Goal: Information Seeking & Learning: Get advice/opinions

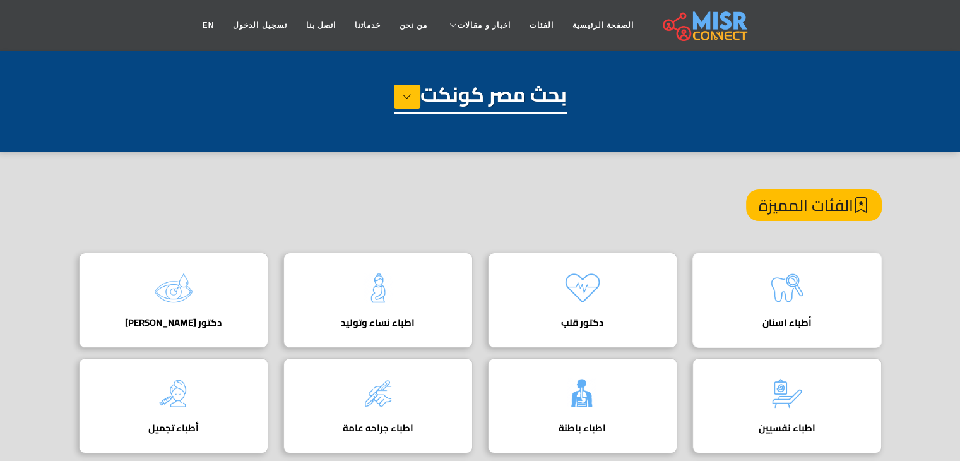
click at [751, 290] on div "أطباء اسنان" at bounding box center [786, 299] width 189 height 95
click at [826, 306] on div "أطباء اسنان" at bounding box center [786, 299] width 189 height 95
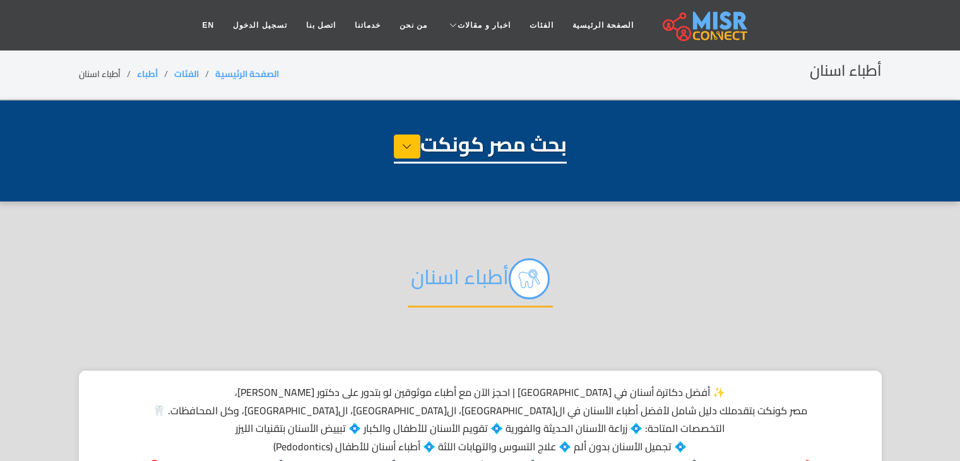
select select "*****"
select select "**********"
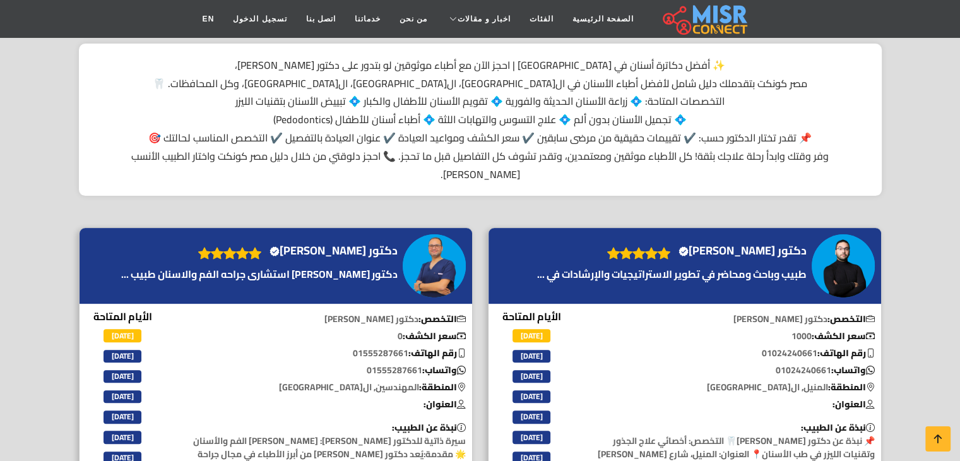
scroll to position [326, 0]
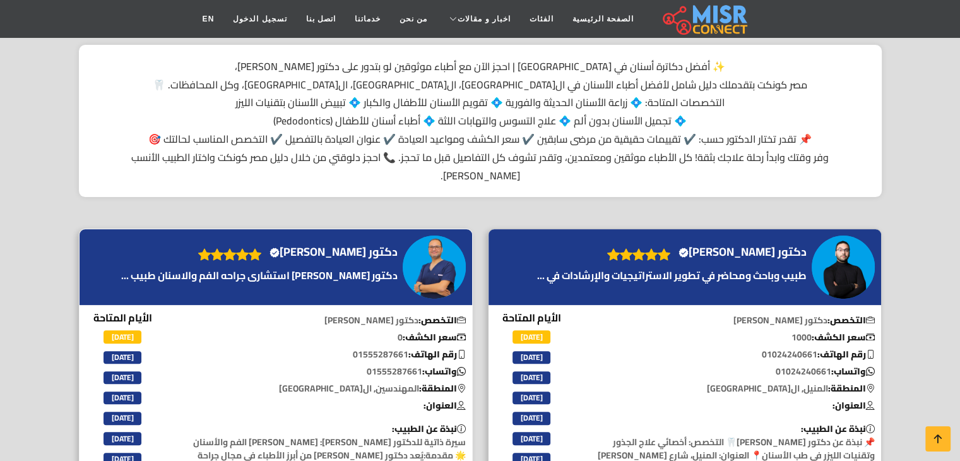
click at [426, 245] on img at bounding box center [433, 266] width 63 height 63
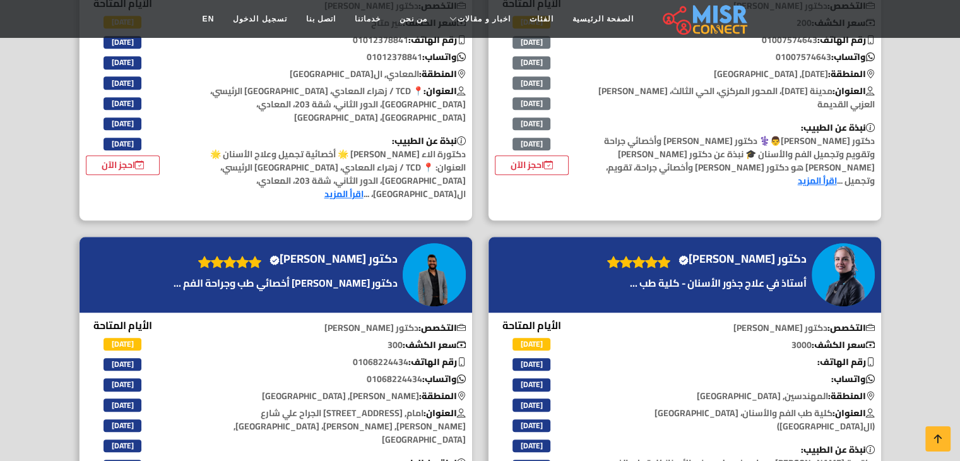
scroll to position [946, 0]
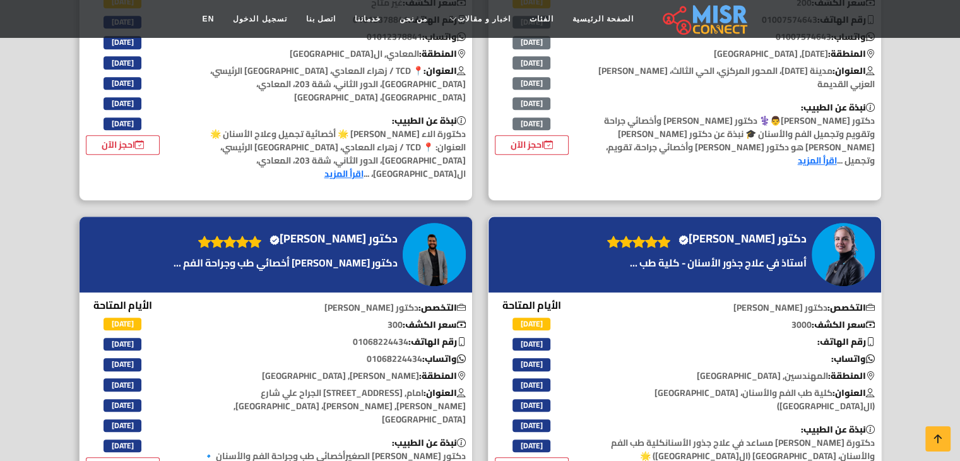
click at [818, 223] on img at bounding box center [842, 254] width 63 height 63
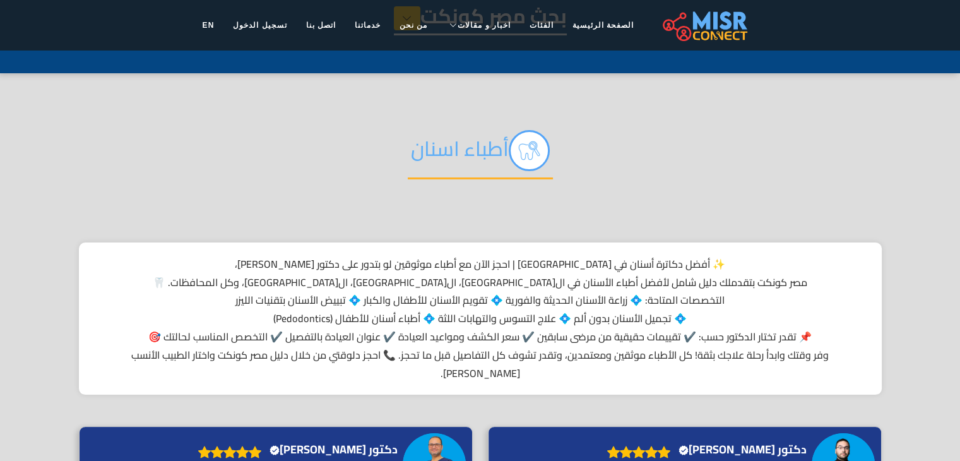
scroll to position [0, 0]
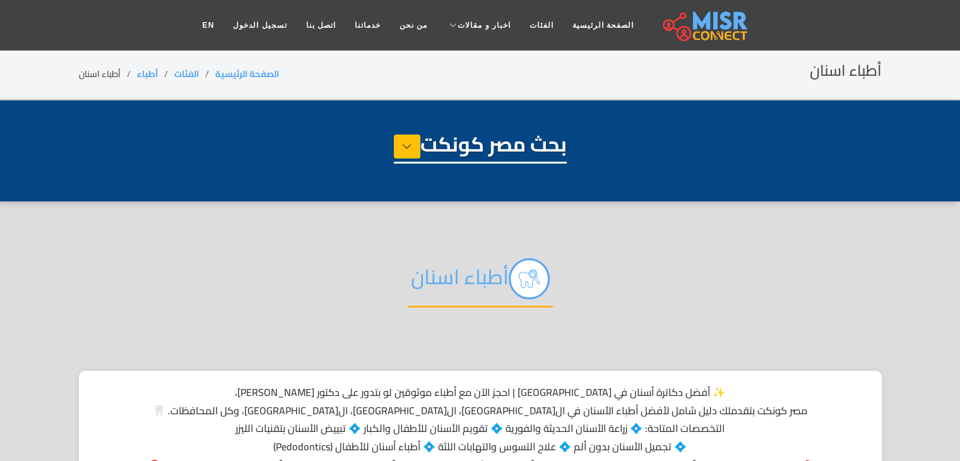
click at [650, 283] on div "أطباء اسنان" at bounding box center [480, 289] width 802 height 100
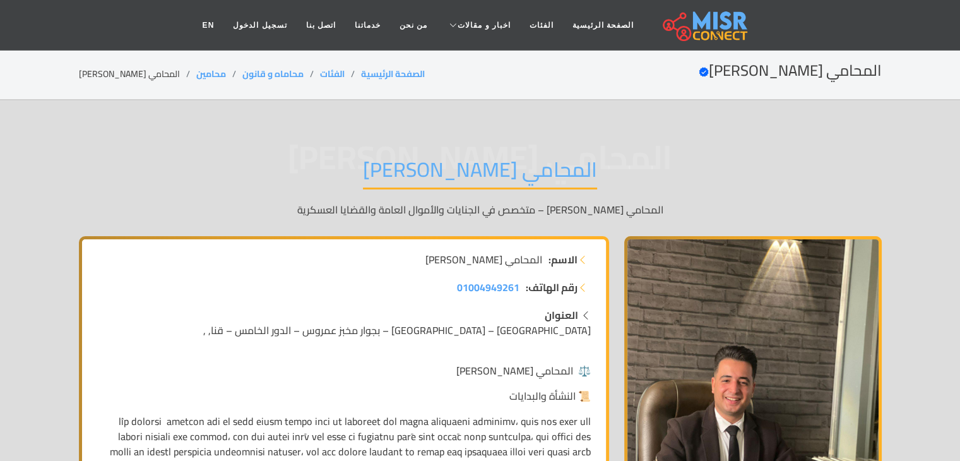
click at [508, 172] on h1 "المحامي [PERSON_NAME]" at bounding box center [480, 173] width 234 height 32
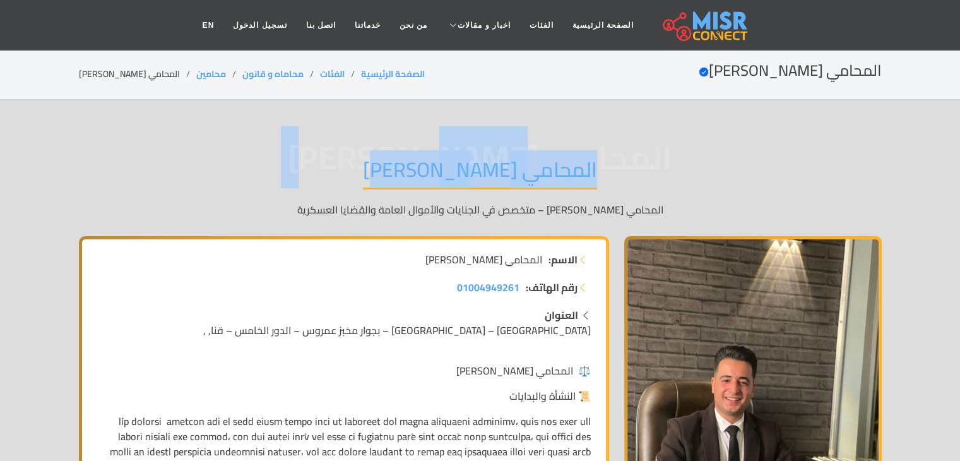
click at [508, 172] on h1 "المحامي عبدالله حسن" at bounding box center [480, 173] width 234 height 32
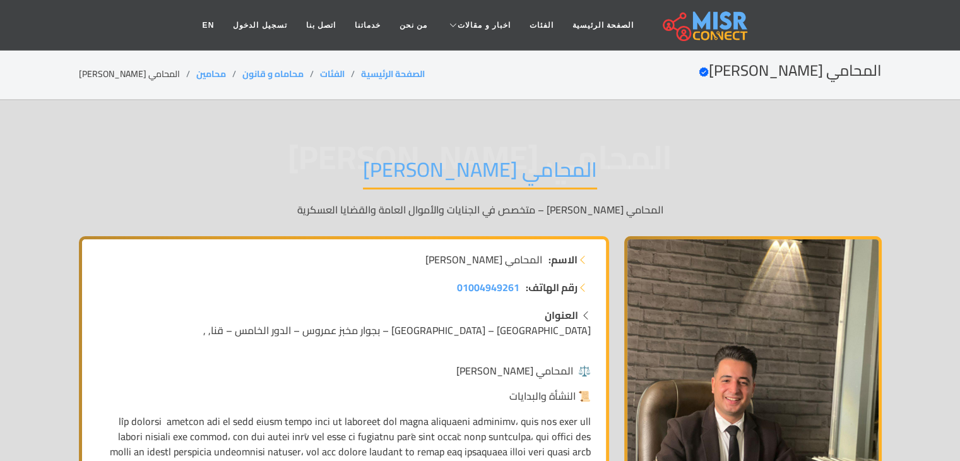
click at [479, 174] on h1 "المحامي عبدالله حسن" at bounding box center [480, 173] width 234 height 32
click at [479, 174] on h1 "المحامي [PERSON_NAME]" at bounding box center [480, 173] width 234 height 32
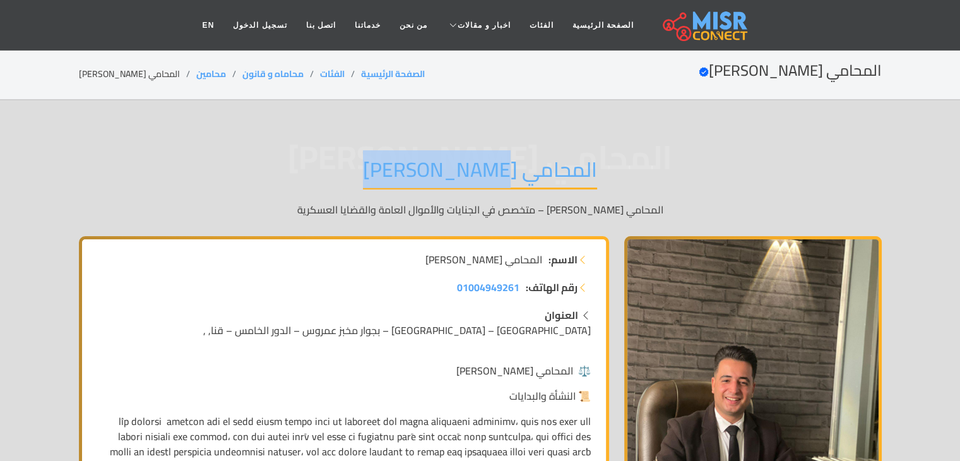
click at [479, 174] on h1 "المحامي [PERSON_NAME]" at bounding box center [480, 173] width 234 height 32
copy div "المحامي [PERSON_NAME]"
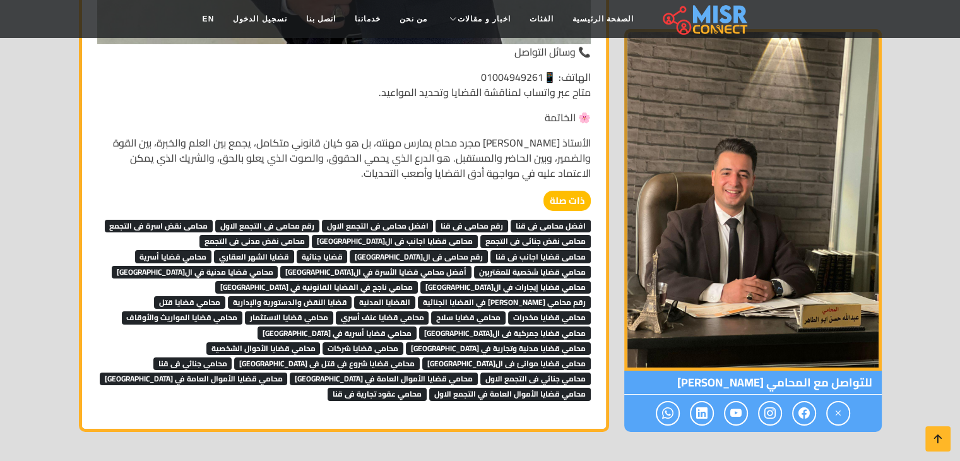
scroll to position [4449, 0]
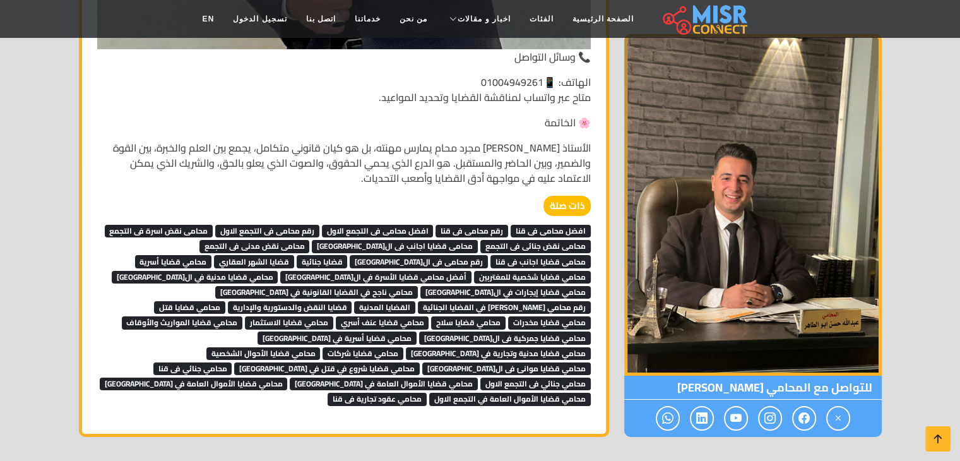
click at [568, 225] on span "افضل محامى فى قنا" at bounding box center [550, 231] width 80 height 13
click at [486, 225] on span "رقم محامى فى قنا" at bounding box center [471, 231] width 73 height 13
click at [408, 225] on span "افضل محامى فى التجمع الاول" at bounding box center [378, 231] width 112 height 13
click at [300, 225] on span "رقم محامى فى التجمع الاول" at bounding box center [267, 231] width 104 height 13
click at [197, 225] on span "محامى نقض اسرة فى التجمع" at bounding box center [159, 231] width 109 height 13
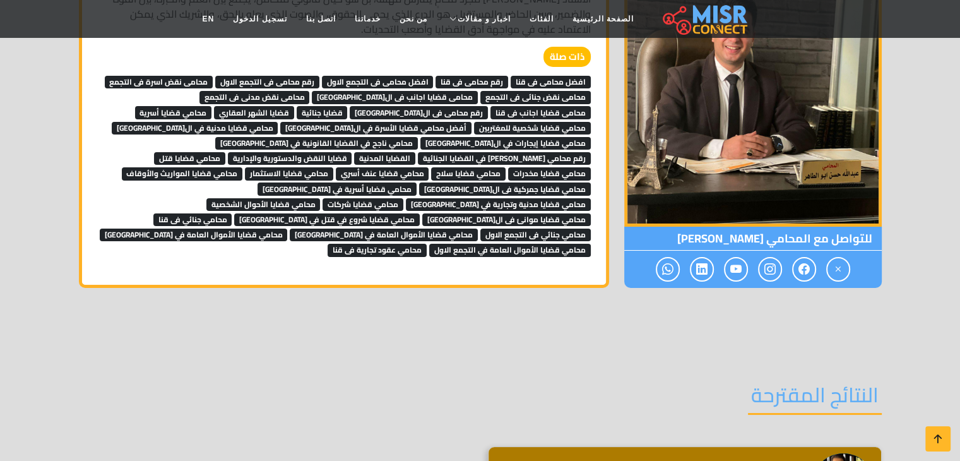
scroll to position [4599, 0]
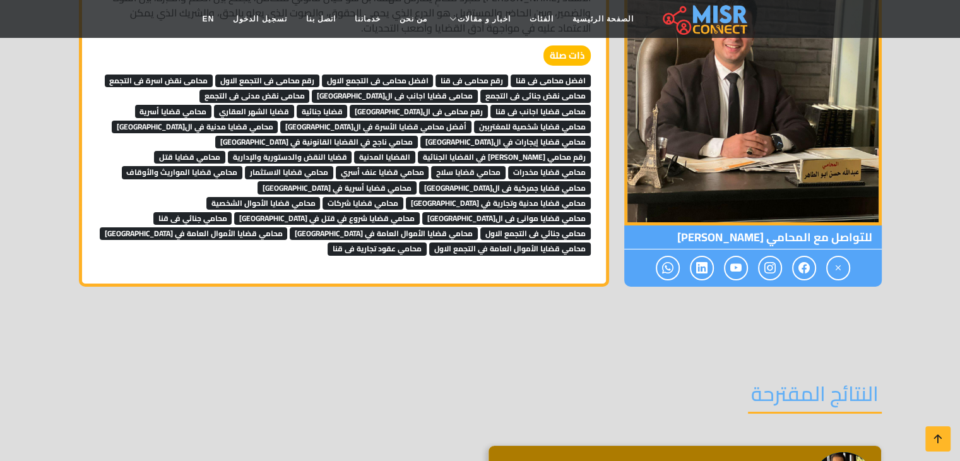
click at [527, 90] on span "محامى نقض جنائى فى التجمع" at bounding box center [535, 96] width 110 height 13
click at [459, 90] on span "محامى قضايا اجانب فى القاهرة" at bounding box center [395, 96] width 166 height 13
click at [310, 90] on span "محامى نقض مدنى فى التجمع" at bounding box center [254, 96] width 110 height 13
click at [490, 105] on span "محامى قضايا اجانب فى قنا" at bounding box center [540, 111] width 100 height 13
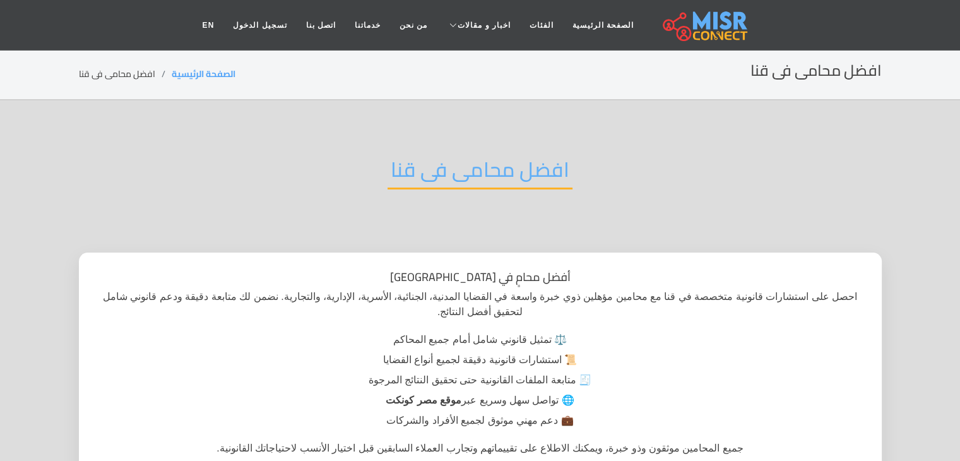
click at [462, 177] on h2 "افضل محامى فى قنا" at bounding box center [479, 173] width 185 height 32
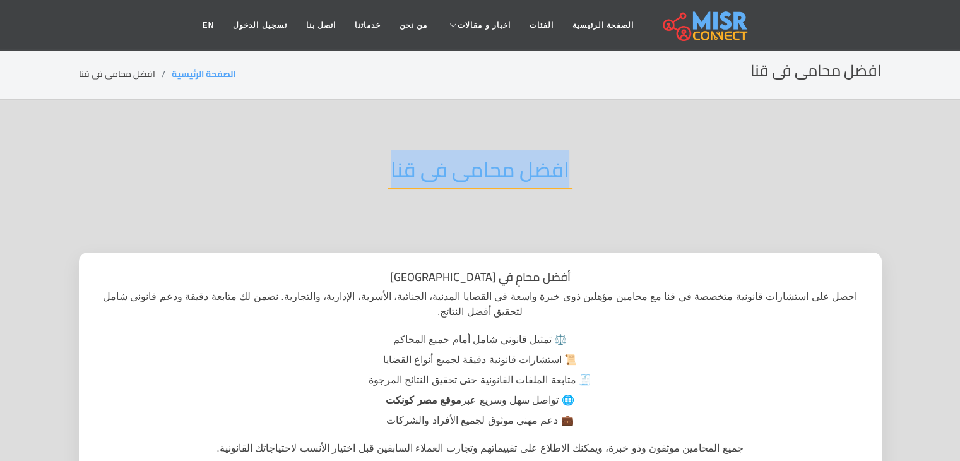
click at [462, 177] on h2 "افضل محامى فى قنا" at bounding box center [479, 173] width 185 height 32
copy div "افضل محامى فى قنا"
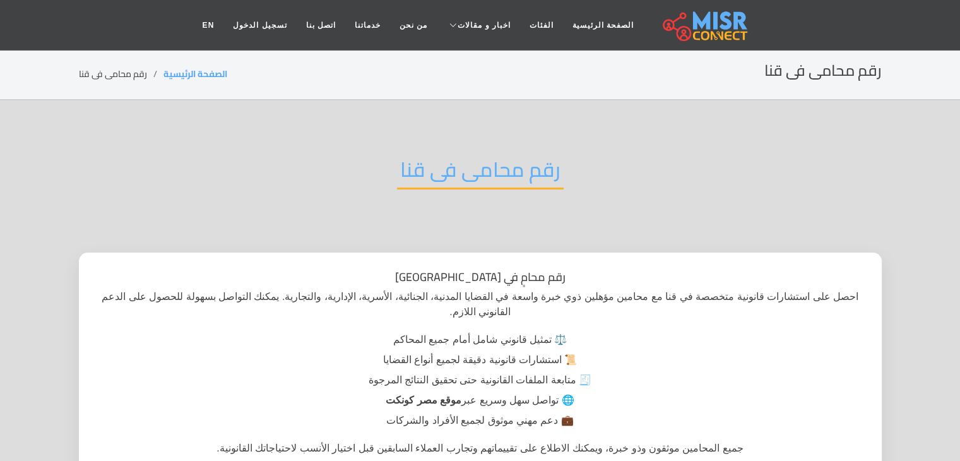
click at [473, 162] on h2 "رقم محامى فى قنا" at bounding box center [480, 173] width 167 height 32
copy div "رقم محامى فى قنا"
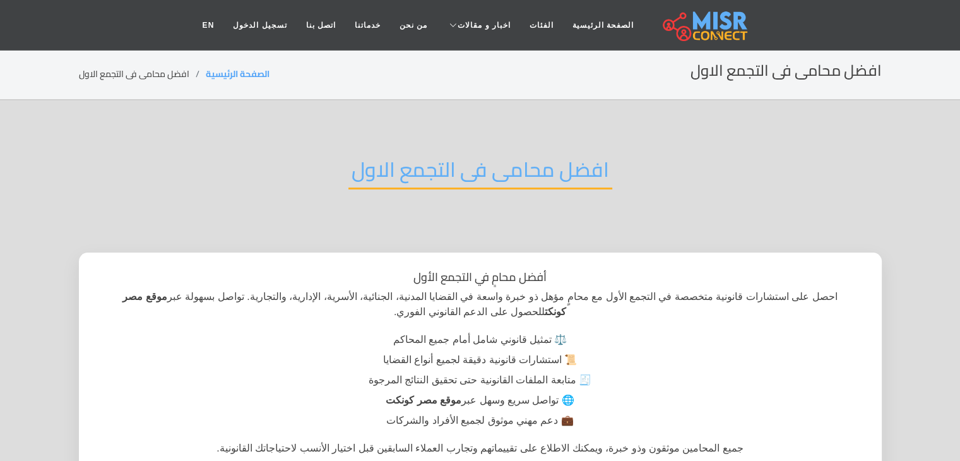
click at [423, 176] on h2 "افضل محامى فى التجمع الاول" at bounding box center [480, 173] width 264 height 32
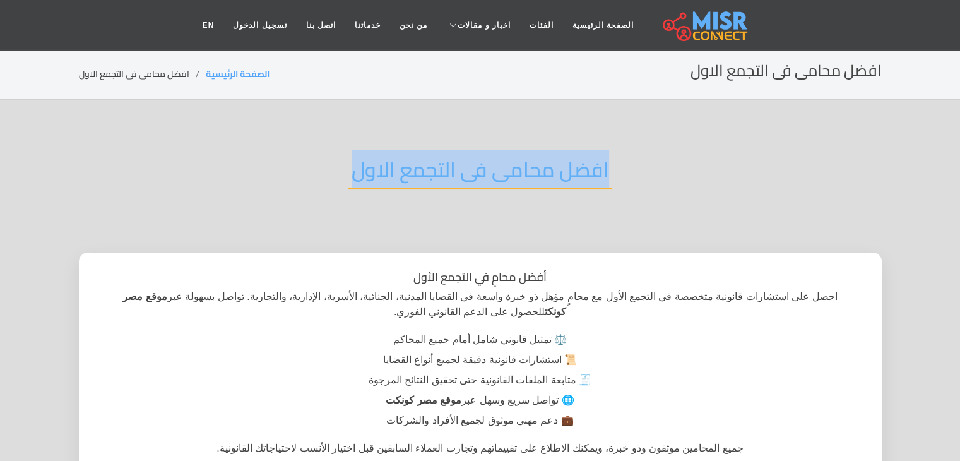
click at [423, 176] on h2 "افضل محامى فى التجمع الاول" at bounding box center [480, 173] width 264 height 32
copy div "افضل محامى فى التجمع الاول"
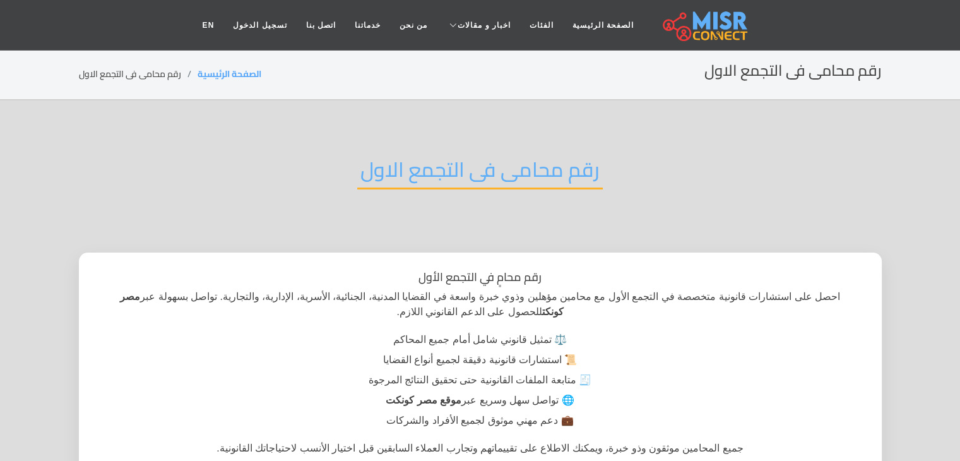
click at [376, 176] on h2 "رقم محامى فى التجمع الاول" at bounding box center [479, 173] width 245 height 32
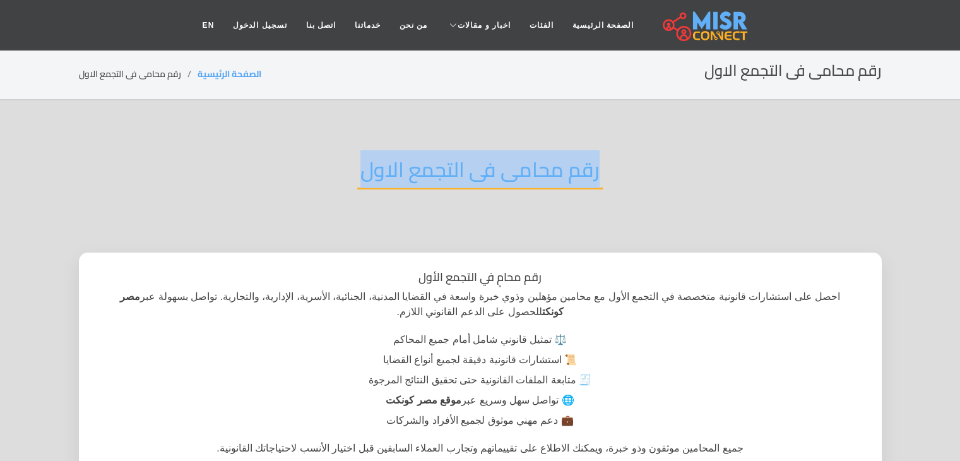
click at [376, 176] on h2 "رقم محامى فى التجمع الاول" at bounding box center [479, 173] width 245 height 32
copy div "رقم محامى فى التجمع الاول"
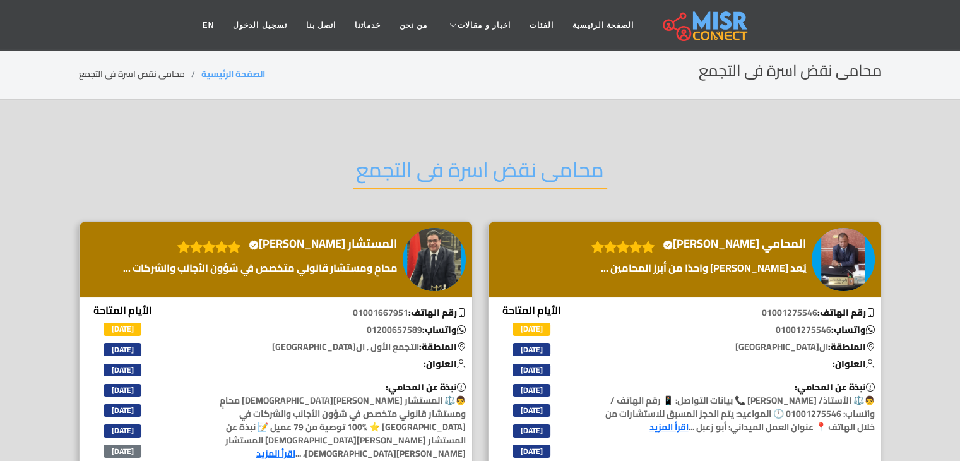
click at [466, 175] on h2 "محامى نقض اسرة فى التجمع" at bounding box center [480, 173] width 254 height 32
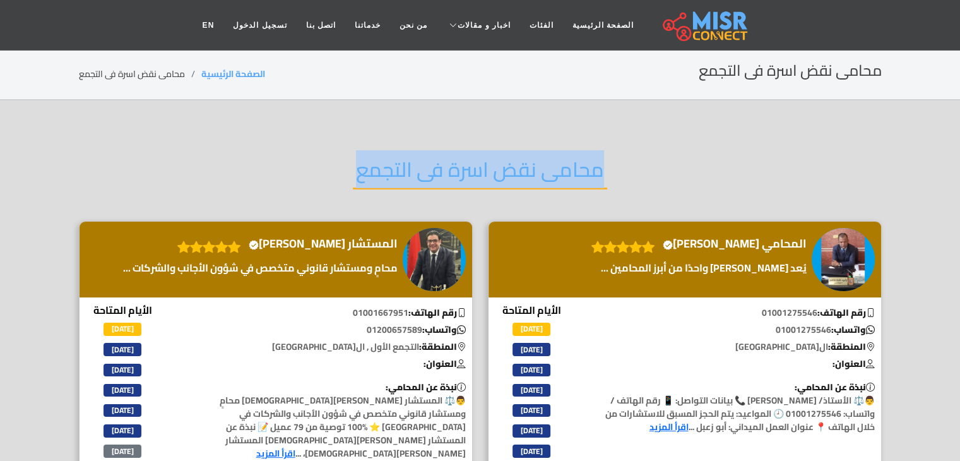
click at [466, 175] on h2 "محامى نقض اسرة فى التجمع" at bounding box center [480, 173] width 254 height 32
copy div "محامى نقض اسرة فى التجمع"
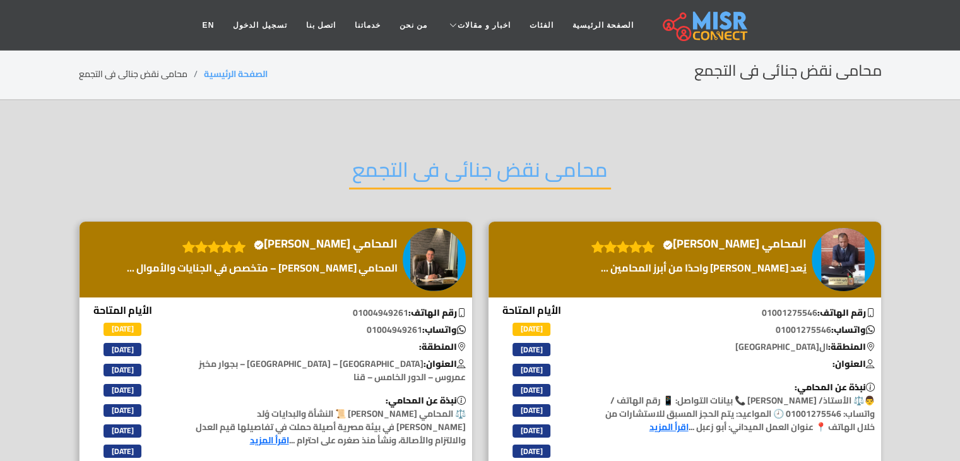
click at [489, 170] on h2 "محامى نقض جنائى فى التجمع" at bounding box center [480, 173] width 262 height 32
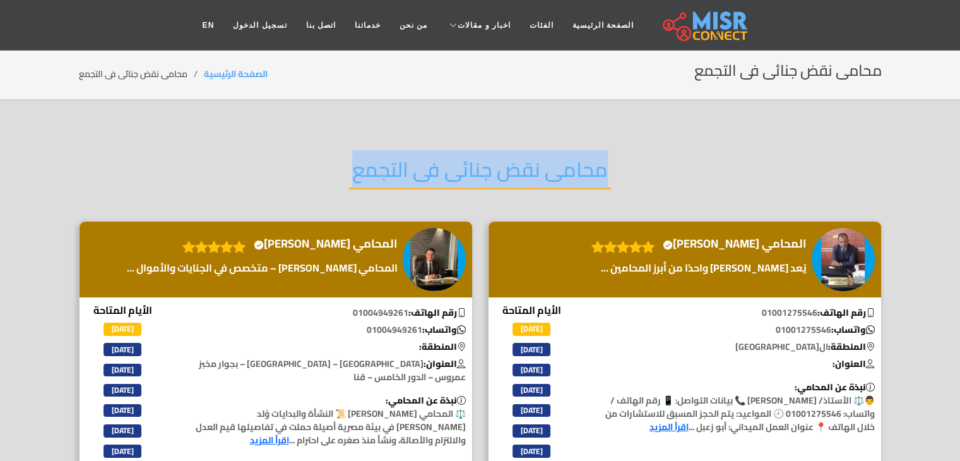
click at [489, 170] on h2 "محامى نقض جنائى فى التجمع" at bounding box center [480, 173] width 262 height 32
copy div "محامى نقض جنائى فى التجمع"
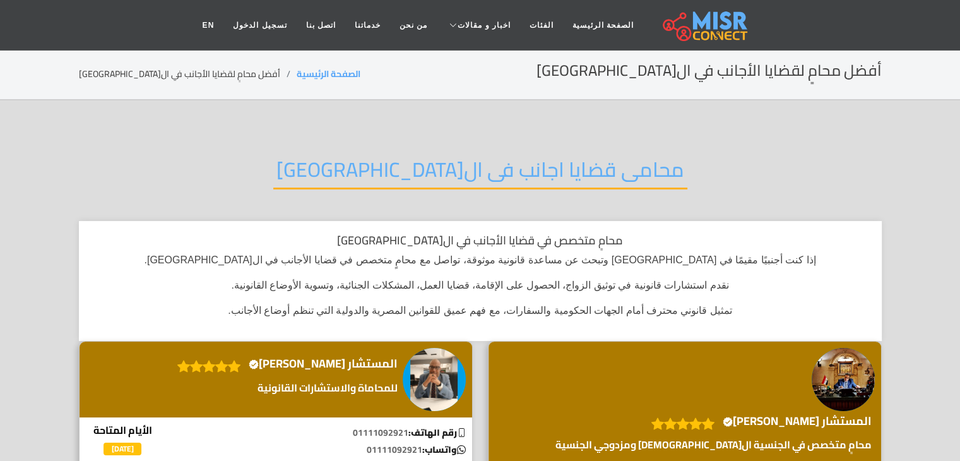
click at [426, 172] on h2 "محامى قضايا اجانب فى ال[GEOGRAPHIC_DATA]" at bounding box center [480, 173] width 414 height 32
click at [426, 172] on h2 "محامى قضايا اجانب فى القاهرة" at bounding box center [480, 173] width 414 height 32
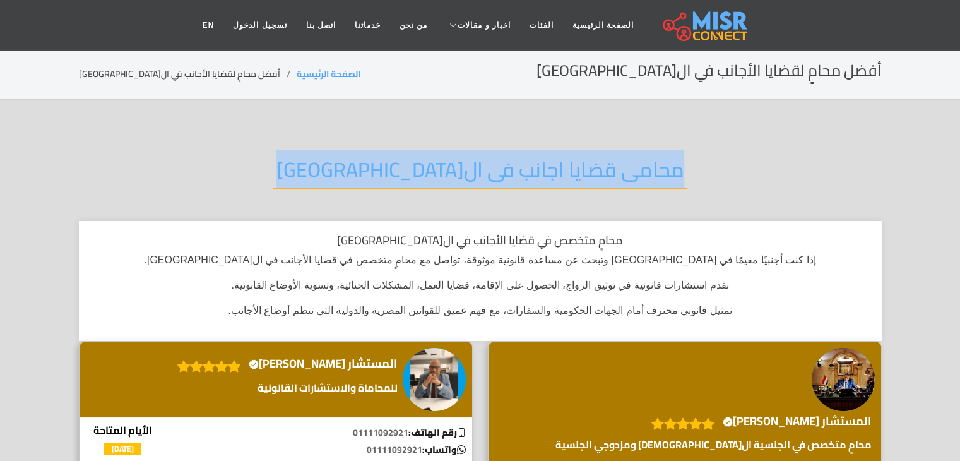
click at [426, 172] on h2 "محامى قضايا اجانب فى القاهرة" at bounding box center [480, 173] width 414 height 32
copy div "محامى قضايا اجانب فى القاهرة"
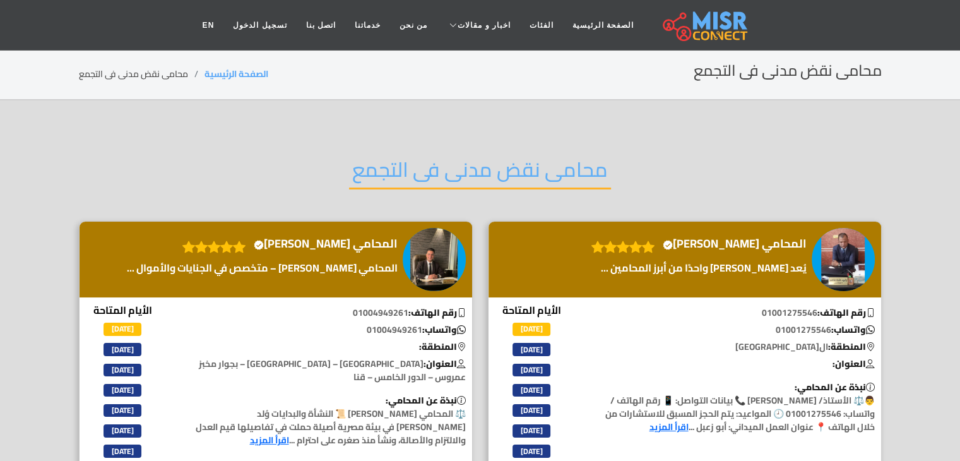
click at [492, 159] on h2 "محامى نقض مدنى فى التجمع" at bounding box center [480, 173] width 262 height 32
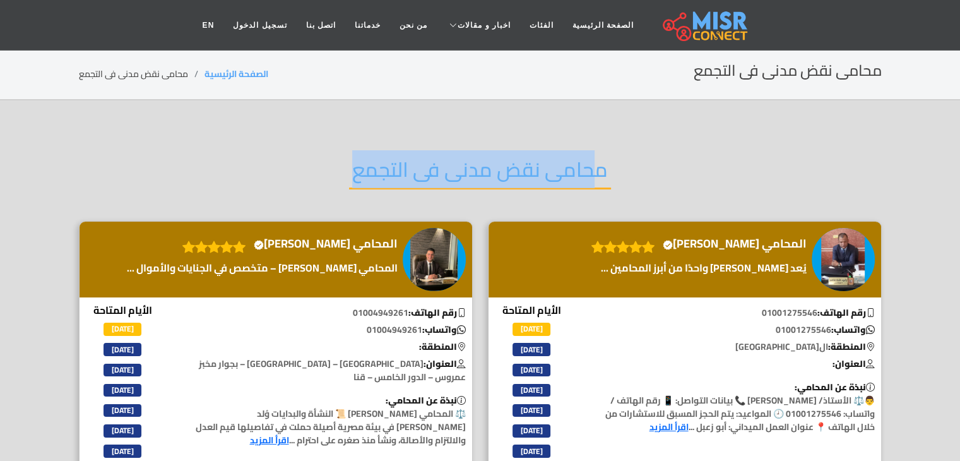
click at [492, 159] on h2 "محامى نقض مدنى فى التجمع" at bounding box center [480, 173] width 262 height 32
copy div "محامى نقض مدنى فى التجمع"
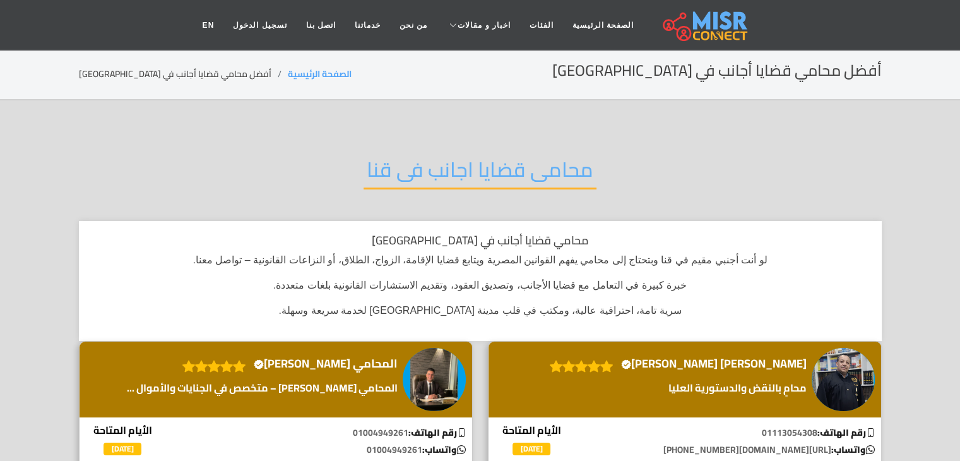
drag, startPoint x: 378, startPoint y: 122, endPoint x: 449, endPoint y: 130, distance: 71.7
click at [449, 130] on section "محامى قضايا اجانب فى قنا محامي قضايا أجانب في قنا لو أنت أجنبي مقيم في قنا وبتح…" at bounding box center [480, 382] width 960 height 564
click at [400, 66] on div "أفضل محامي قضايا أجانب في قنا الصفحة الرئيسية أفضل محامي قضايا أجانب في قنا" at bounding box center [480, 74] width 802 height 25
click at [492, 172] on h2 "محامى قضايا اجانب فى قنا" at bounding box center [479, 173] width 233 height 32
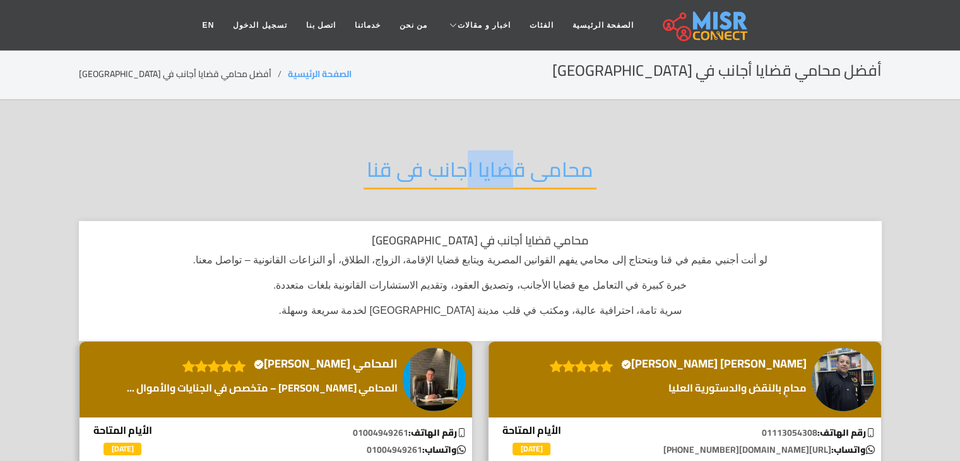
click at [492, 172] on h2 "محامى قضايا اجانب فى قنا" at bounding box center [479, 173] width 233 height 32
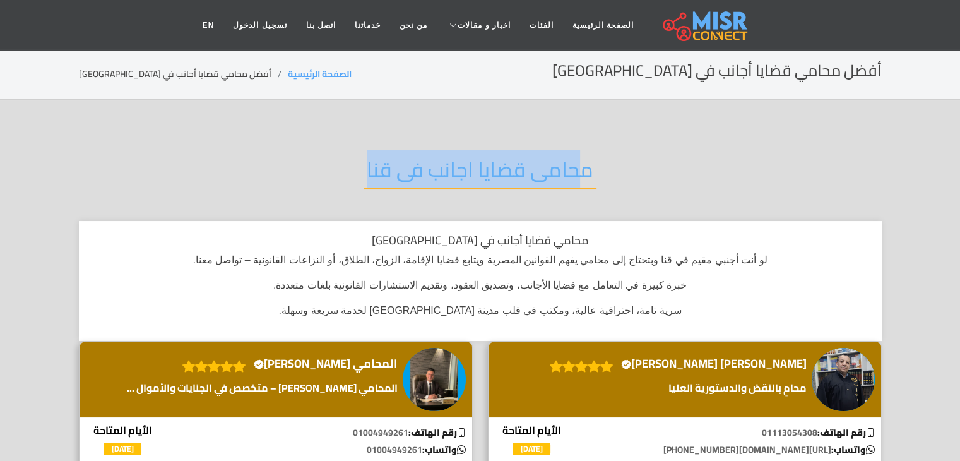
click at [492, 172] on h2 "محامى قضايا اجانب فى قنا" at bounding box center [479, 173] width 233 height 32
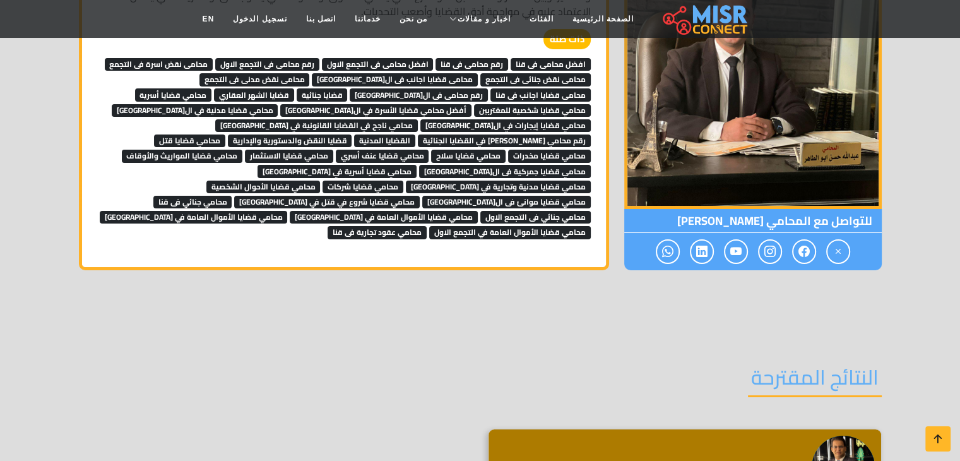
scroll to position [4615, 0]
click at [488, 88] on span "رقم محامى فى القاهرة" at bounding box center [418, 94] width 138 height 13
click at [348, 88] on span "قضايا جنائية" at bounding box center [321, 94] width 51 height 13
click at [294, 88] on span "قضايا الشهر العقاري" at bounding box center [254, 94] width 80 height 13
click at [212, 88] on span "محامي قضايا أسرية" at bounding box center [173, 94] width 77 height 13
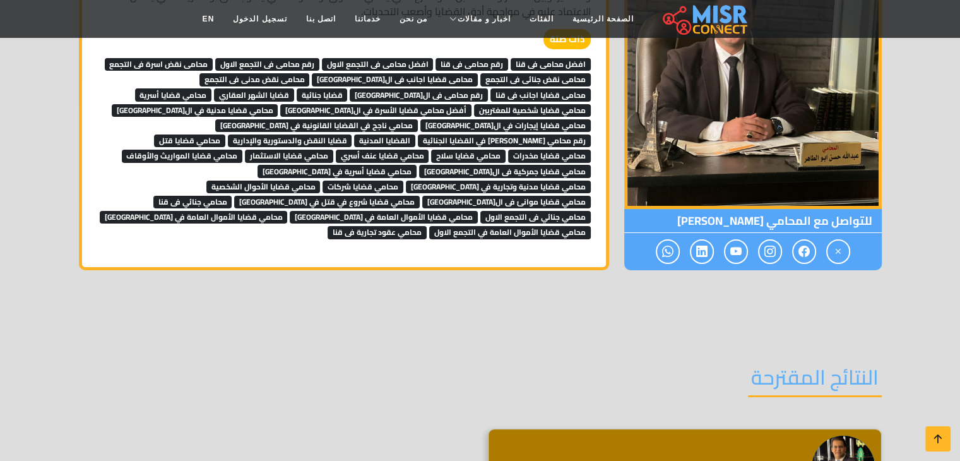
click at [474, 104] on span "محامي قضايا شخصية للمغتربين" at bounding box center [532, 110] width 117 height 13
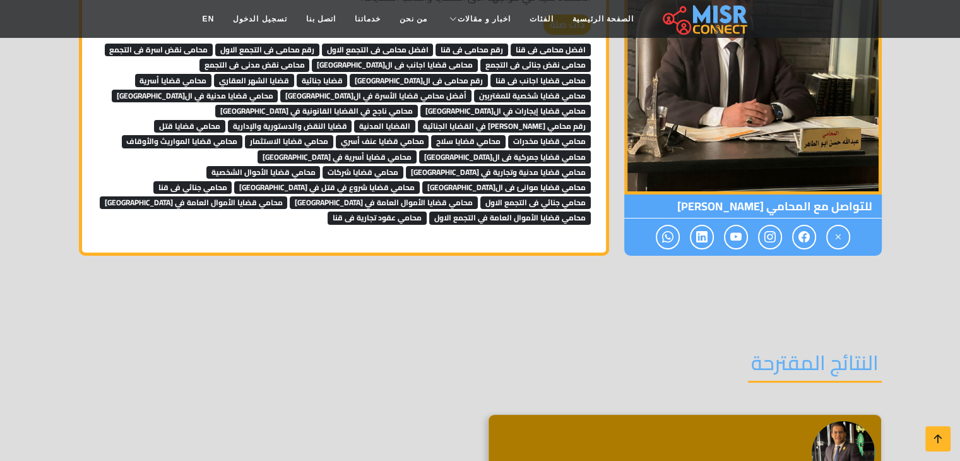
scroll to position [4630, 0]
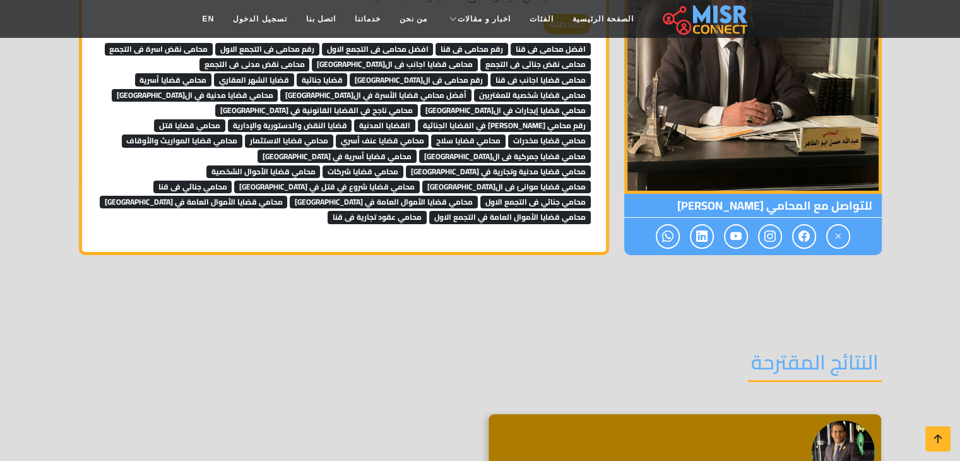
click at [471, 89] on span "أفضل محامي قضايا الأسرة في القاهرة" at bounding box center [375, 95] width 191 height 13
click at [278, 89] on span "محامي قضايا مدنية في القاهرة" at bounding box center [195, 95] width 167 height 13
click at [420, 104] on span "محامي قضايا إيجارات في القاهرة" at bounding box center [505, 110] width 170 height 13
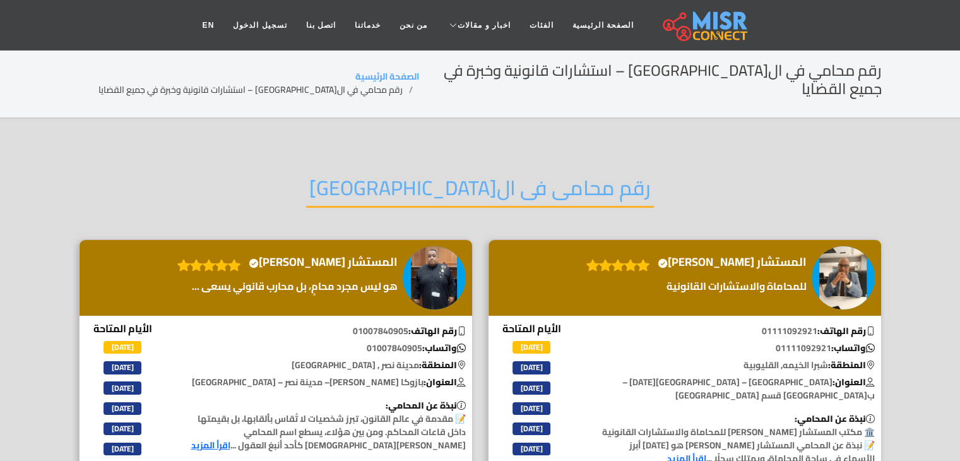
click at [464, 175] on h2 "رقم محامى فى ال[GEOGRAPHIC_DATA]" at bounding box center [480, 191] width 348 height 32
click at [464, 175] on h2 "رقم محامى فى القاهرة" at bounding box center [480, 191] width 348 height 32
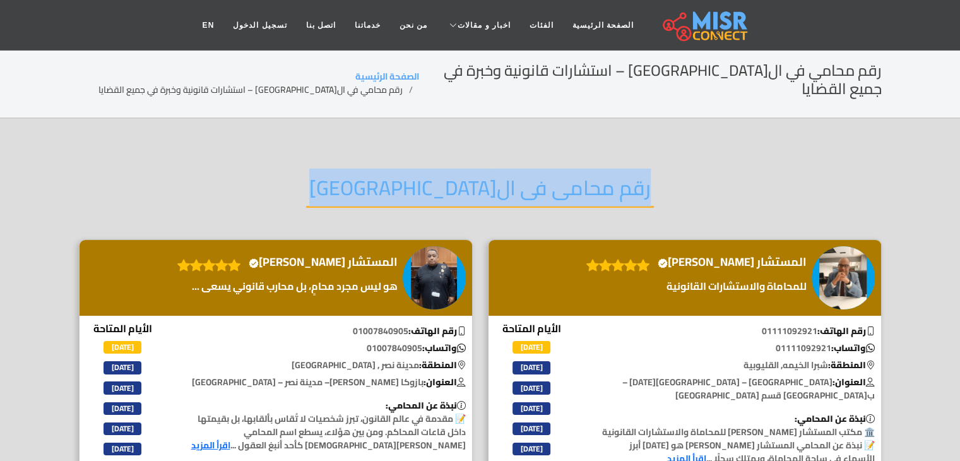
click at [464, 175] on h2 "رقم محامى فى القاهرة" at bounding box center [480, 191] width 348 height 32
copy div "رقم محامى فى القاهرة"
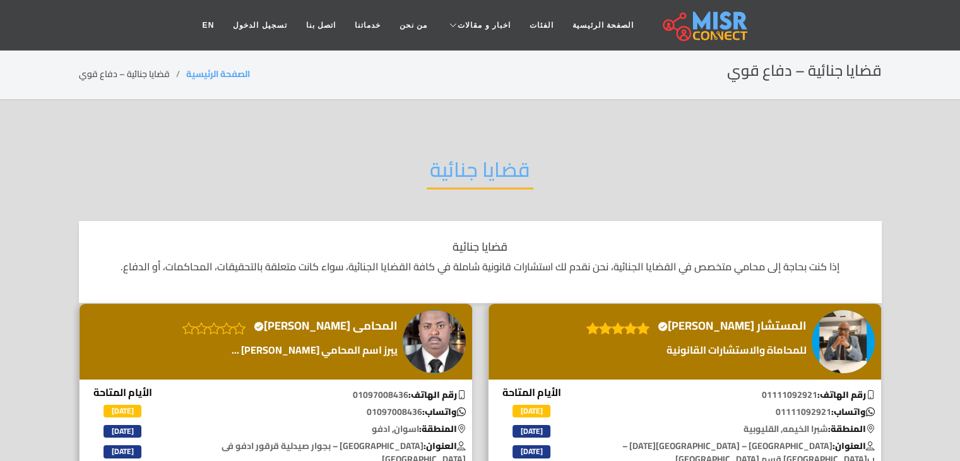
click at [469, 172] on h2 "قضايا جنائية" at bounding box center [479, 173] width 107 height 32
copy div "قضايا جنائية"
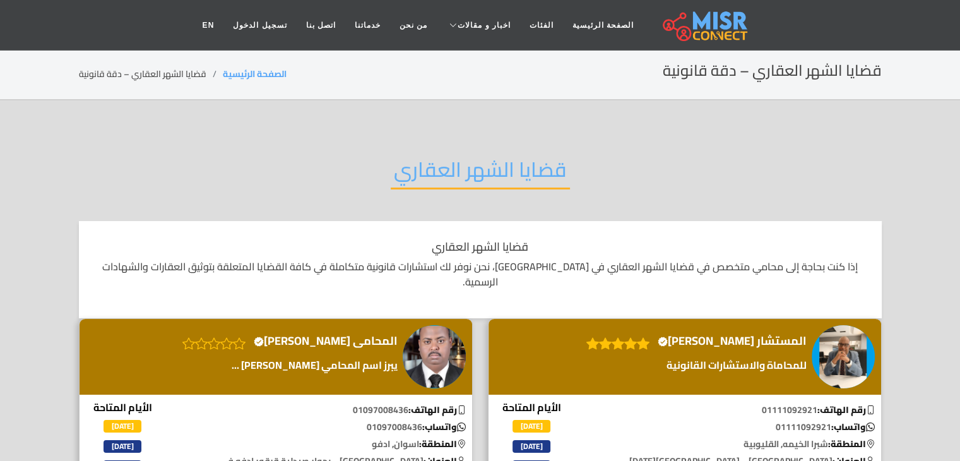
click at [449, 177] on h2 "قضايا الشهر العقاري" at bounding box center [479, 173] width 179 height 32
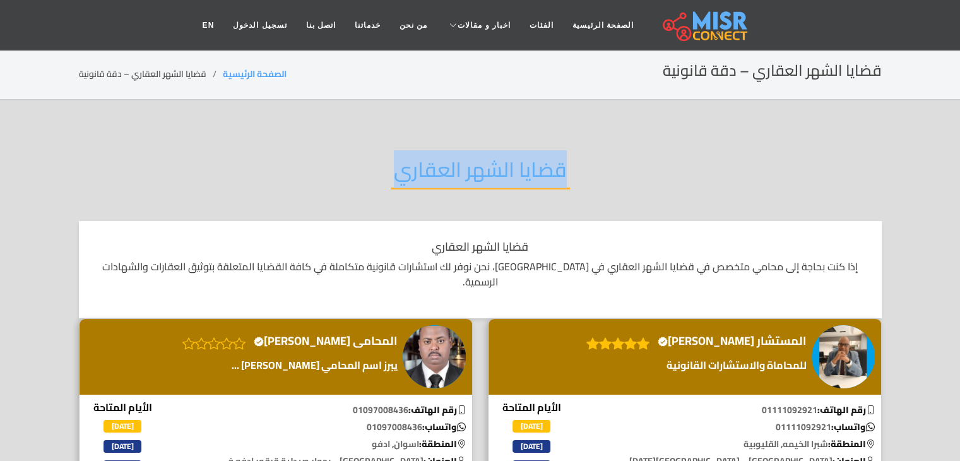
click at [449, 177] on h2 "قضايا الشهر العقاري" at bounding box center [479, 173] width 179 height 32
copy div "قضايا الشهر العقاري"
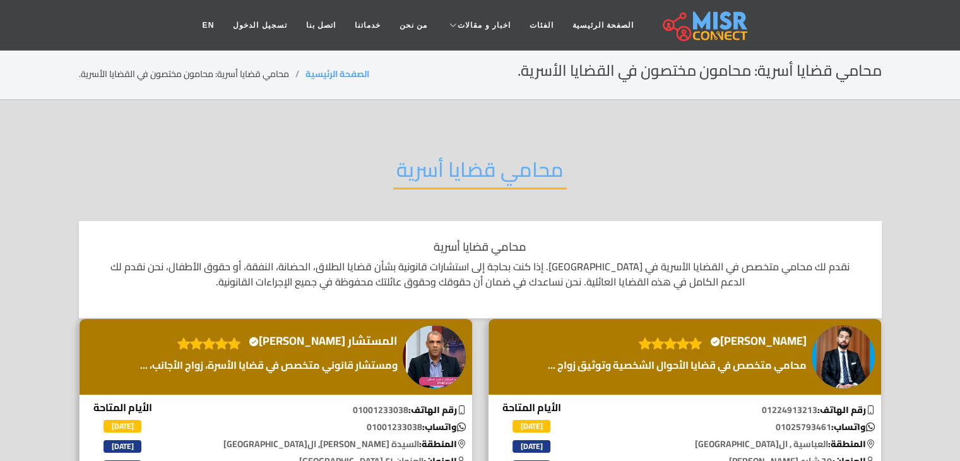
click at [431, 170] on h2 "محامي قضايا أسرية" at bounding box center [479, 173] width 173 height 32
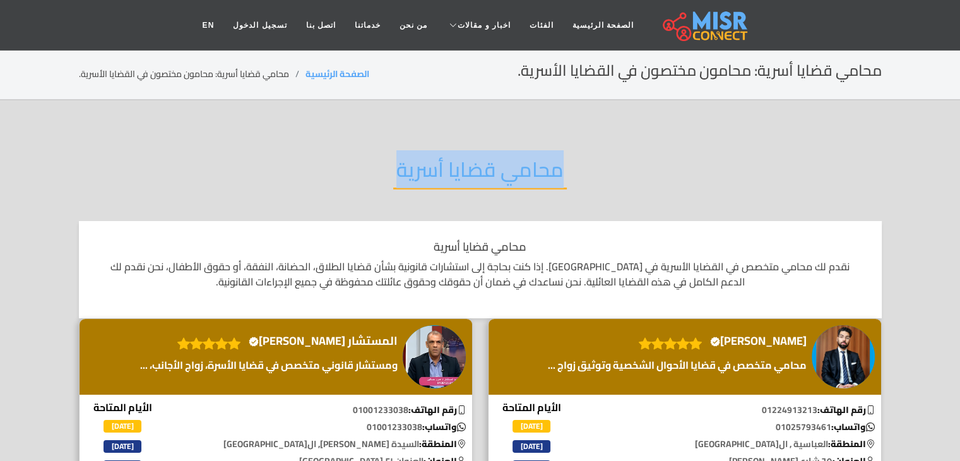
click at [431, 170] on h2 "محامي قضايا أسرية" at bounding box center [479, 173] width 173 height 32
copy div "محامي قضايا أسرية"
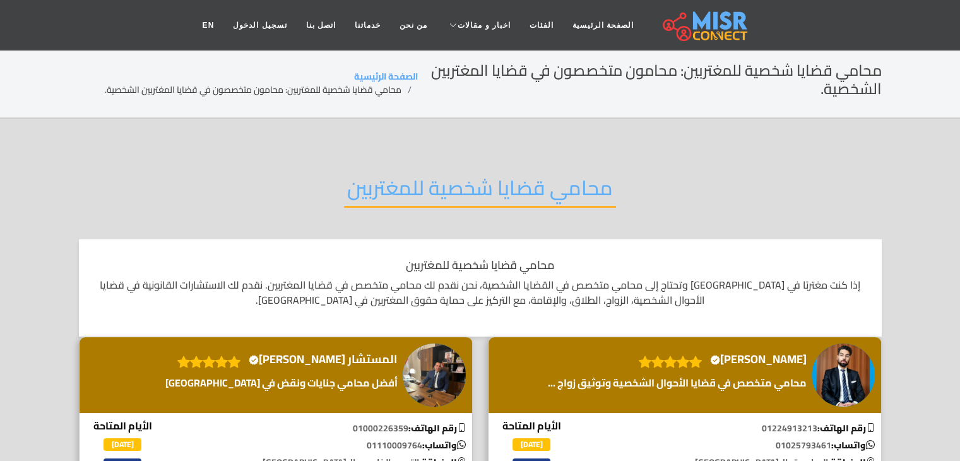
click at [510, 182] on h2 "محامي قضايا شخصية للمغتربين" at bounding box center [480, 191] width 272 height 32
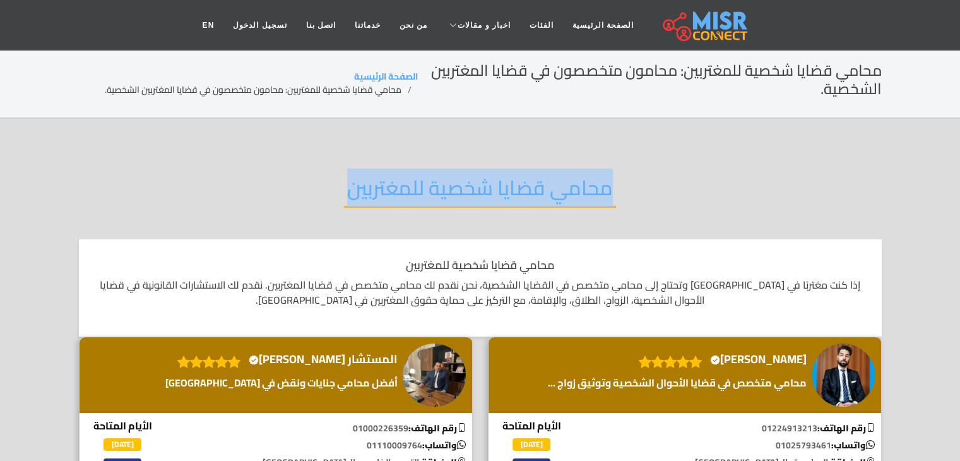
click at [510, 182] on h2 "محامي قضايا شخصية للمغتربين" at bounding box center [480, 191] width 272 height 32
copy div "محامي قضايا شخصية للمغتربين"
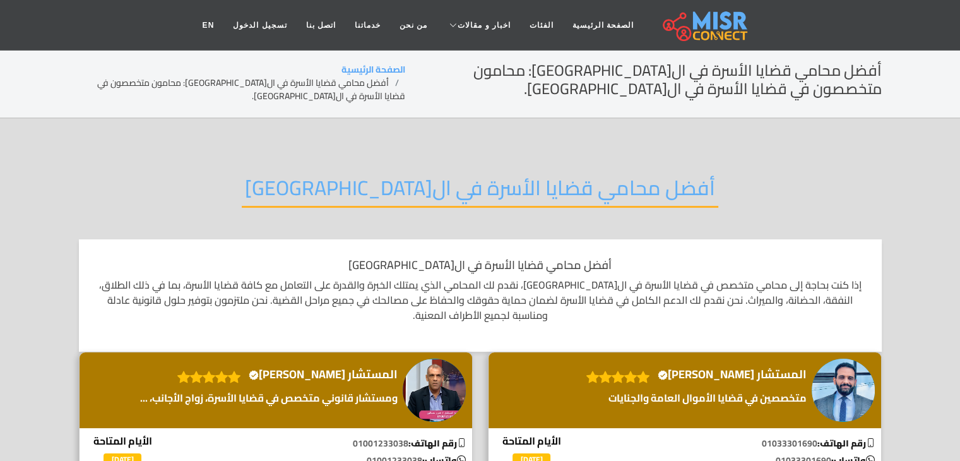
click at [410, 199] on h2 "أفضل محامي قضايا الأسرة في القاهرة" at bounding box center [480, 191] width 476 height 32
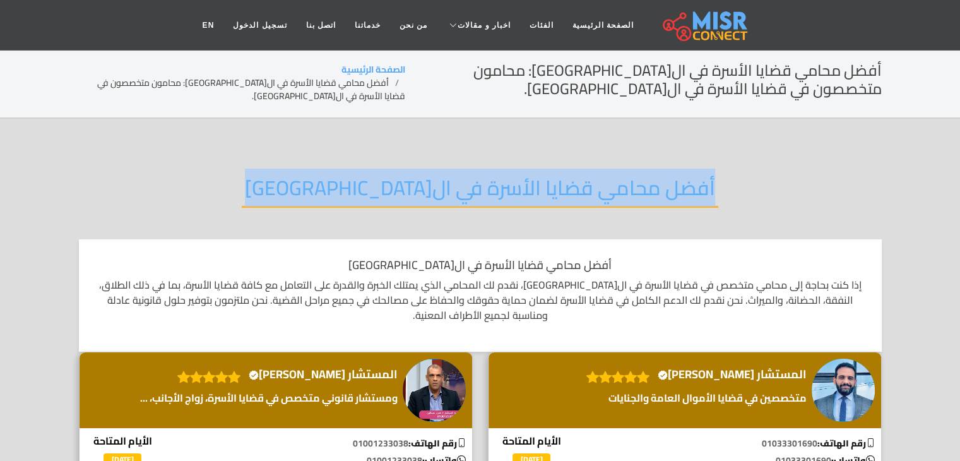
click at [410, 199] on h2 "أفضل محامي قضايا الأسرة في القاهرة" at bounding box center [480, 191] width 476 height 32
copy div "أفضل محامي قضايا الأسرة في القاهرة"
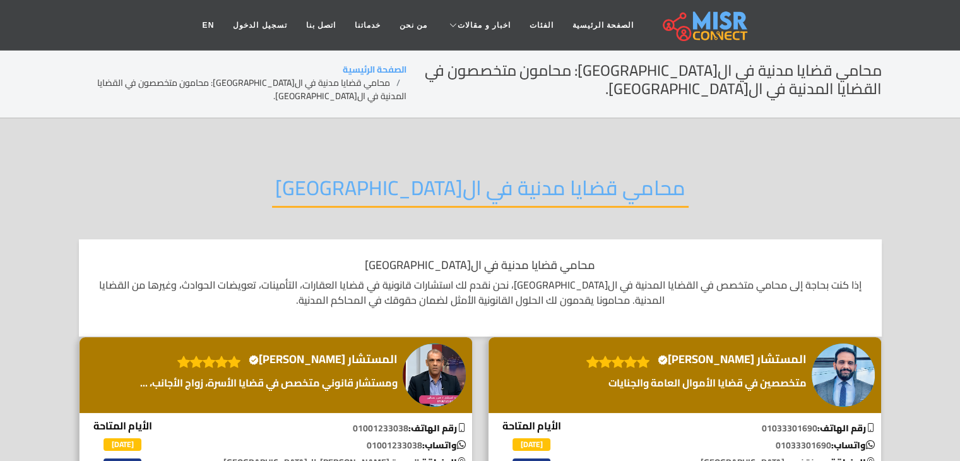
click at [439, 192] on h2 "محامي قضايا مدنية في ال[GEOGRAPHIC_DATA]" at bounding box center [480, 191] width 416 height 32
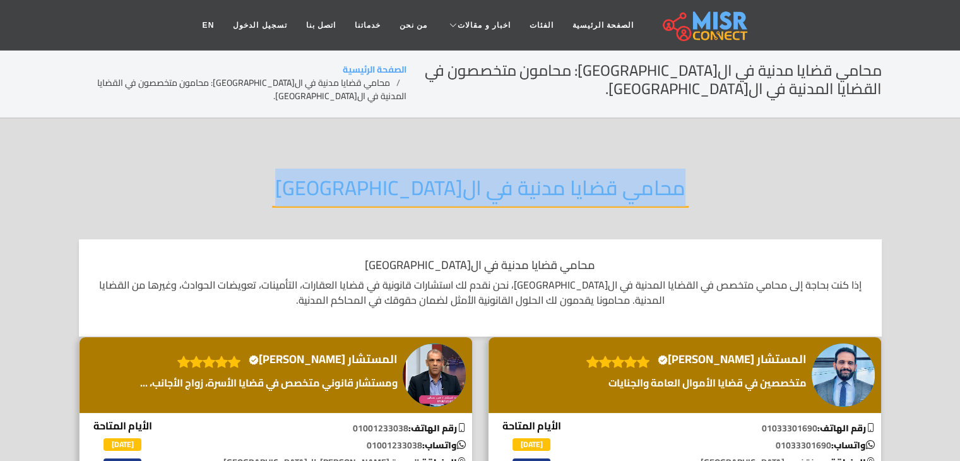
click at [439, 192] on h2 "محامي قضايا مدنية في ال[GEOGRAPHIC_DATA]" at bounding box center [480, 191] width 416 height 32
copy div "محامي قضايا مدنية في ال[GEOGRAPHIC_DATA]"
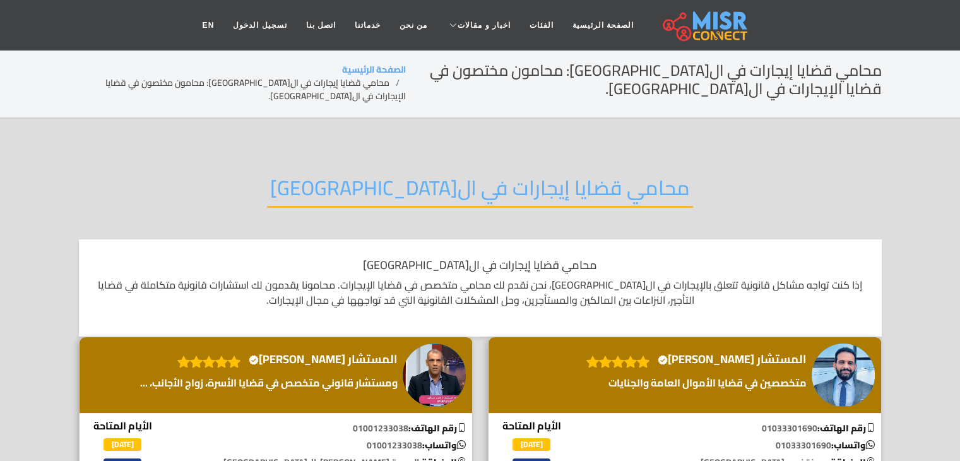
click at [421, 185] on h2 "محامي قضايا إيجارات في القاهرة" at bounding box center [480, 191] width 426 height 32
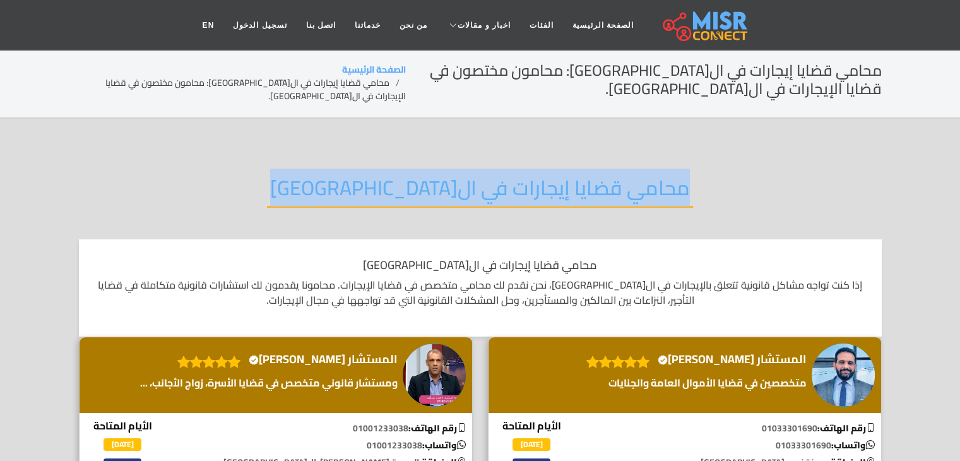
click at [421, 185] on h2 "محامي قضايا إيجارات في القاهرة" at bounding box center [480, 191] width 426 height 32
copy div "محامي قضايا إيجارات في القاهرة"
